Goal: Task Accomplishment & Management: Manage account settings

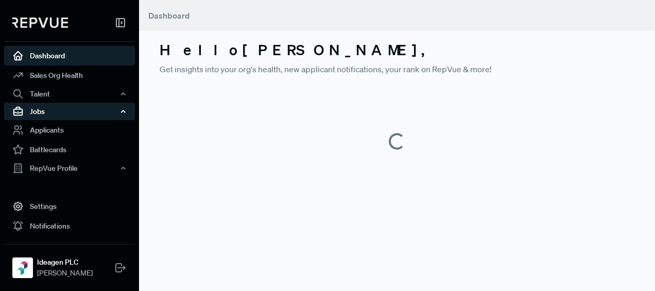
click at [70, 109] on div "Jobs" at bounding box center [69, 112] width 131 height 18
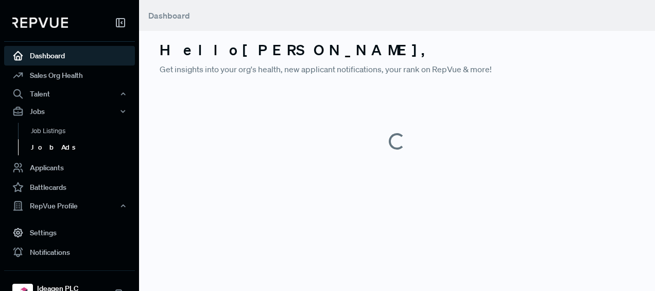
click at [65, 149] on link "Job Ads" at bounding box center [83, 147] width 131 height 16
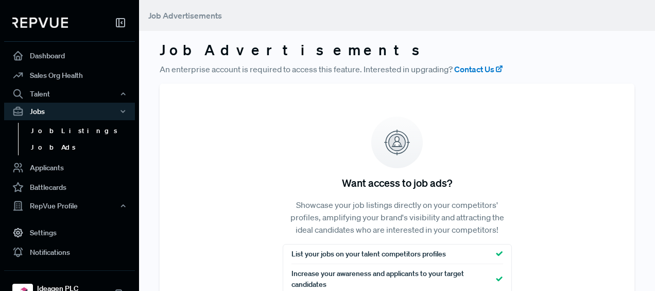
click at [58, 133] on link "Job Listings" at bounding box center [83, 131] width 131 height 16
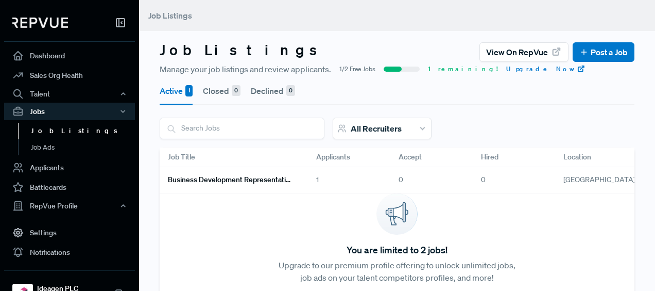
click at [320, 179] on div "1" at bounding box center [349, 180] width 82 height 26
click at [319, 179] on div "1" at bounding box center [349, 180] width 82 height 26
click at [289, 179] on h6 "Business Development Representative" at bounding box center [230, 179] width 124 height 9
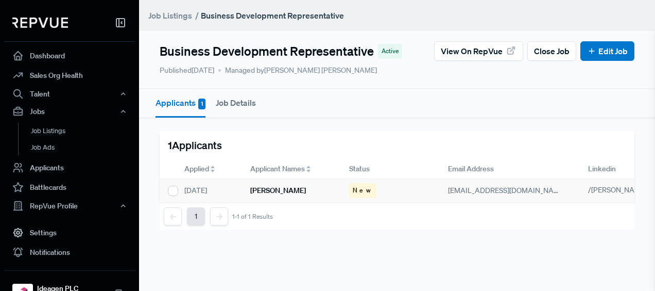
click at [268, 190] on h6 "[PERSON_NAME]" at bounding box center [278, 190] width 56 height 9
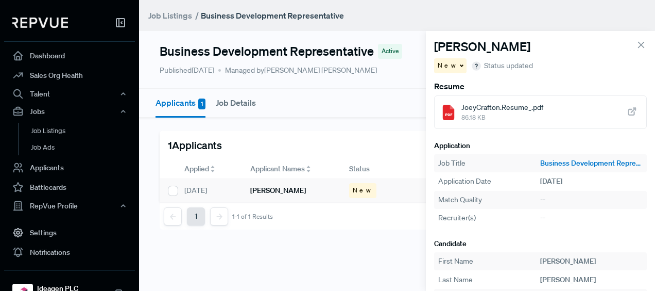
click at [607, 110] on div "JoeyCrafton.Resume_.pdf 86.18 KB" at bounding box center [540, 111] width 213 height 33
click at [448, 61] on span "New" at bounding box center [448, 65] width 20 height 9
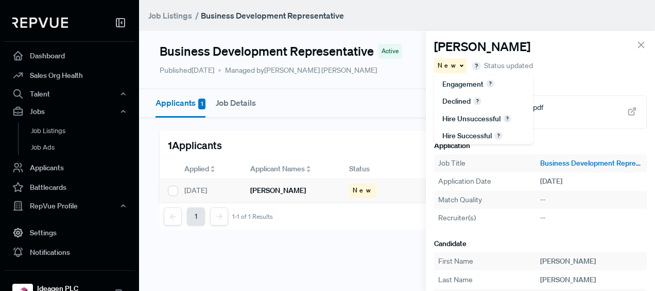
click at [585, 61] on div "New Engagement Declined Hire unsuccessful Hire successful Status updated" at bounding box center [540, 65] width 213 height 15
click at [309, 257] on main "Job Listings / Business Development Representative Business Development Represe…" at bounding box center [397, 145] width 516 height 291
